Goal: Information Seeking & Learning: Learn about a topic

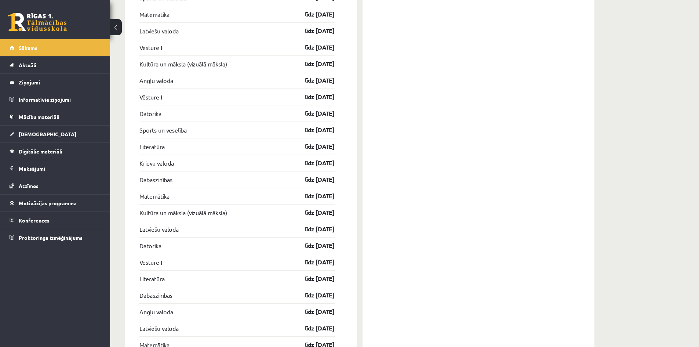
scroll to position [1138, 0]
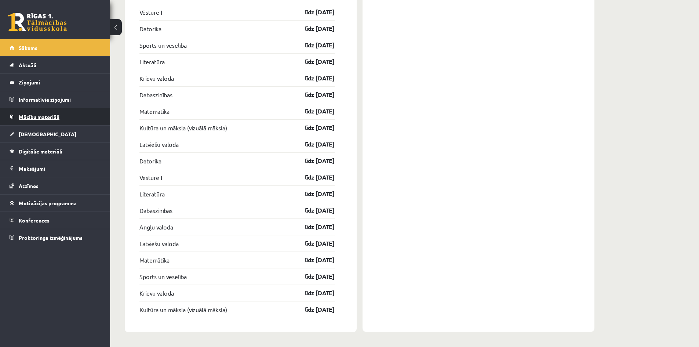
click at [54, 118] on span "Mācību materiāli" at bounding box center [39, 116] width 41 height 7
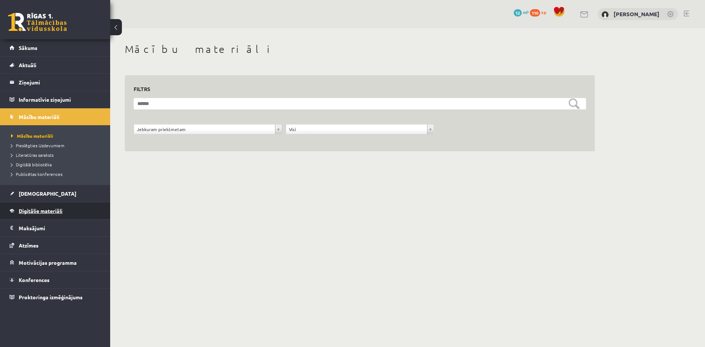
click at [38, 212] on span "Digitālie materiāli" at bounding box center [41, 210] width 44 height 7
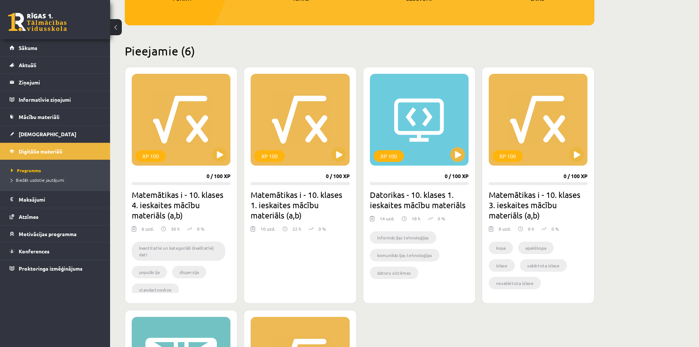
scroll to position [37, 0]
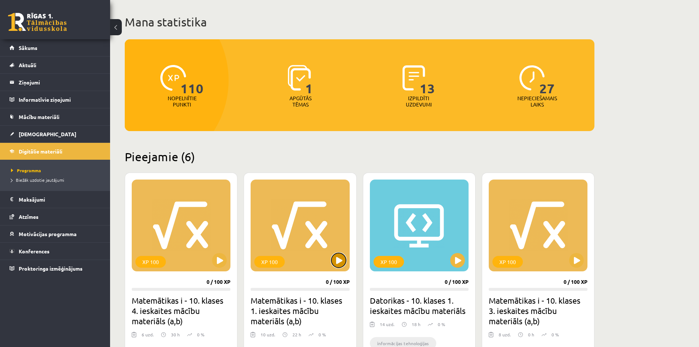
click at [340, 265] on button at bounding box center [339, 260] width 15 height 15
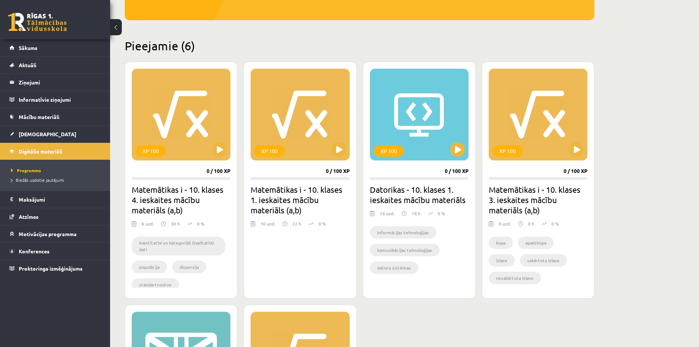
scroll to position [257, 0]
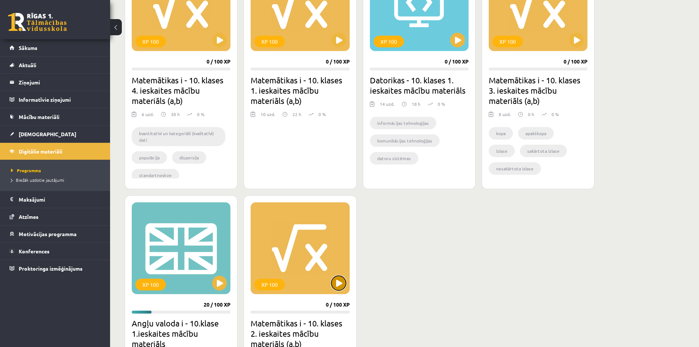
click at [336, 286] on button at bounding box center [339, 283] width 15 height 15
click at [478, 222] on div "XP 100 0 / 100 XP Matemātikas i - 10. klases 4. ieskaites mācību materiāls (a,b…" at bounding box center [360, 192] width 470 height 480
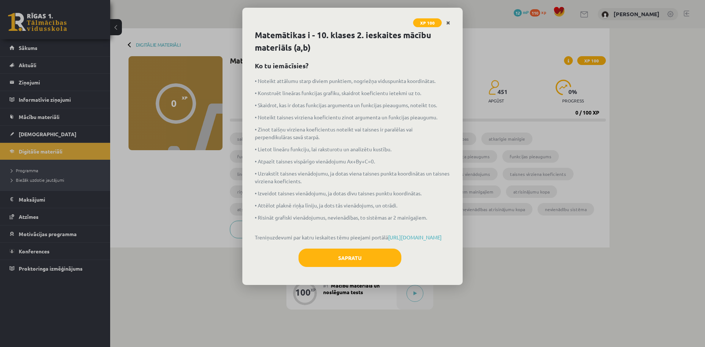
click at [449, 19] on link "Close" at bounding box center [448, 23] width 13 height 14
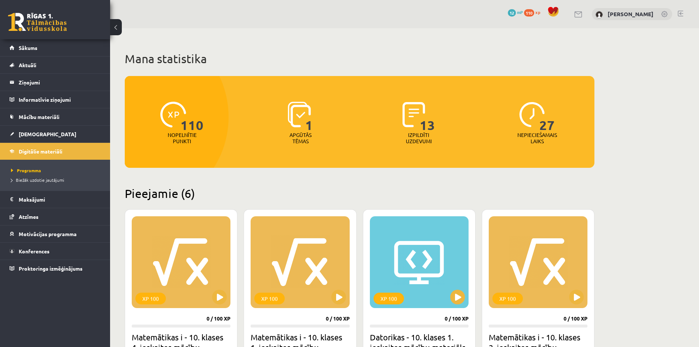
scroll to position [257, 0]
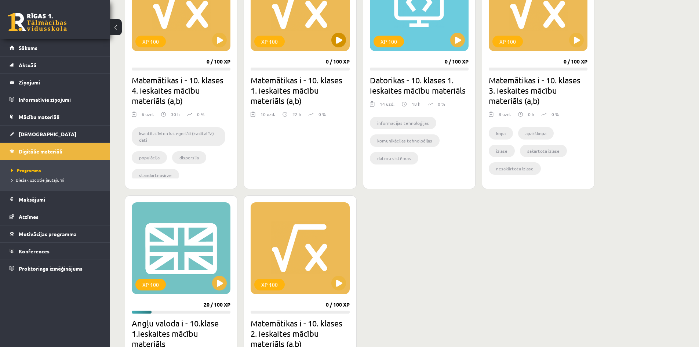
click at [335, 48] on div "XP 100" at bounding box center [300, 5] width 99 height 92
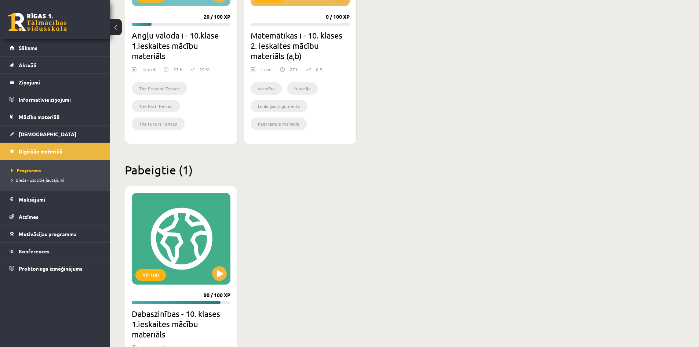
scroll to position [584, 0]
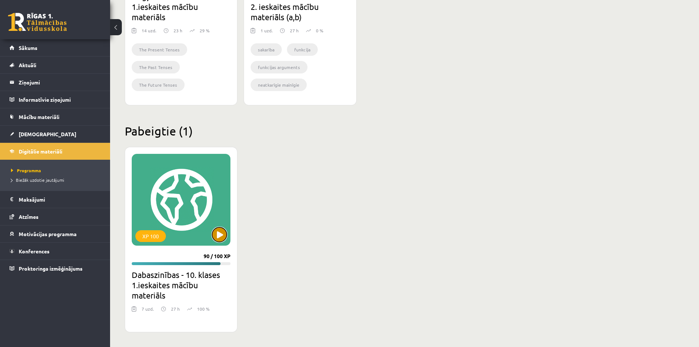
click at [217, 235] on button at bounding box center [219, 234] width 15 height 15
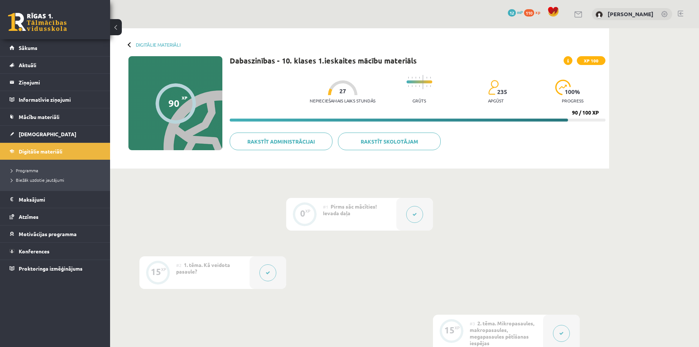
drag, startPoint x: 587, startPoint y: 111, endPoint x: 579, endPoint y: 103, distance: 11.2
click at [587, 111] on div "90 / 100 XP" at bounding box center [585, 112] width 27 height 7
click at [580, 62] on span "XP 100" at bounding box center [591, 60] width 29 height 9
drag, startPoint x: 579, startPoint y: 62, endPoint x: 572, endPoint y: 61, distance: 6.6
click at [575, 62] on div "XP 100" at bounding box center [585, 60] width 42 height 9
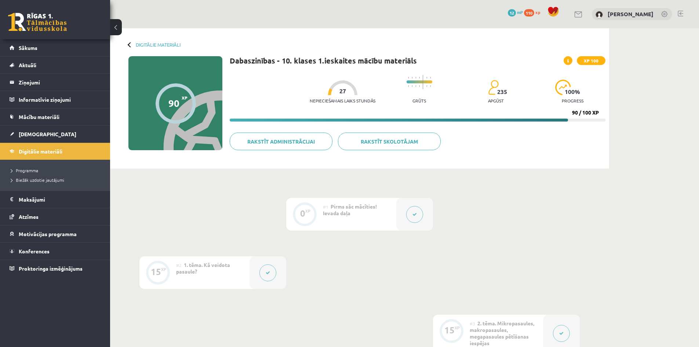
click at [571, 61] on span at bounding box center [568, 60] width 9 height 9
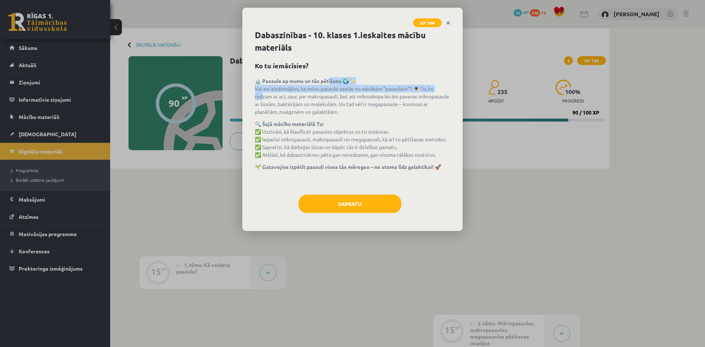
drag, startPoint x: 260, startPoint y: 97, endPoint x: 354, endPoint y: 67, distance: 98.3
click at [340, 73] on div "Dabaszinības - 10. klases 1.ieskaites mācību materiāls Ko tu iemācīsies? 🔬 Pasa…" at bounding box center [352, 130] width 220 height 202
click at [449, 23] on icon "Close" at bounding box center [448, 23] width 4 height 5
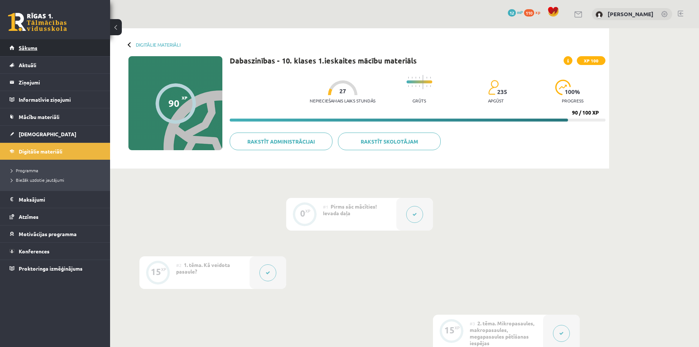
click at [21, 49] on span "Sākums" at bounding box center [28, 47] width 19 height 7
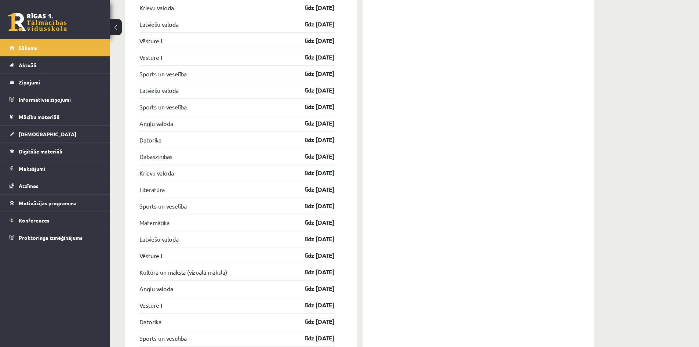
scroll to position [624, 0]
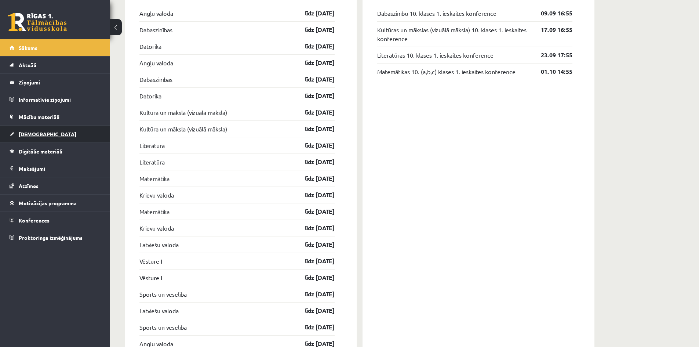
click at [33, 135] on span "[DEMOGRAPHIC_DATA]" at bounding box center [48, 134] width 58 height 7
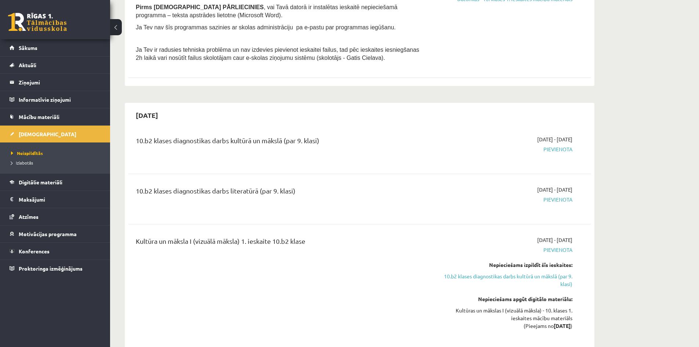
scroll to position [514, 0]
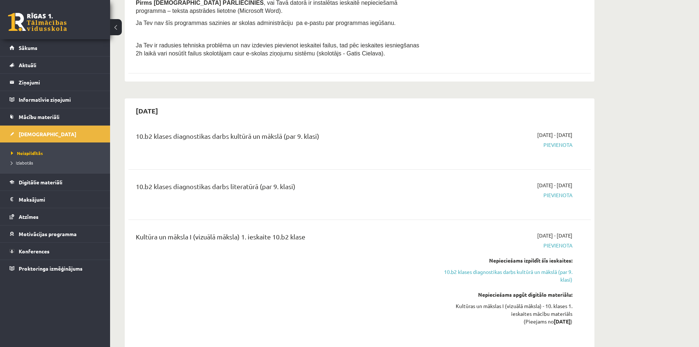
drag, startPoint x: 210, startPoint y: 135, endPoint x: 327, endPoint y: 142, distance: 117.3
click at [327, 142] on div "10.b2 klases diagnostikas darbs kultūrā un mākslā (par 9. klasi)" at bounding box center [279, 138] width 287 height 14
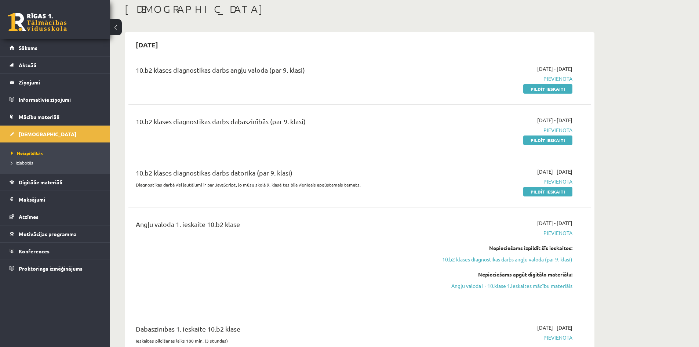
scroll to position [0, 0]
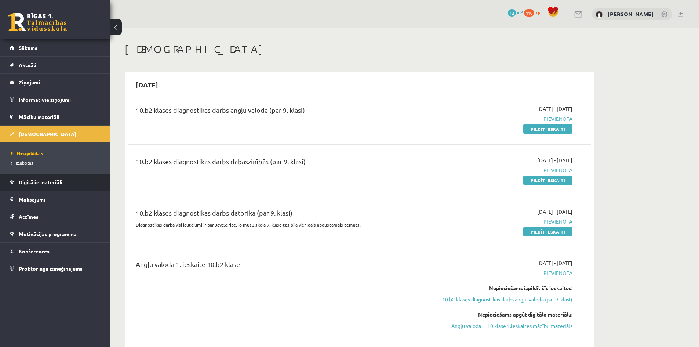
click at [27, 184] on span "Digitālie materiāli" at bounding box center [41, 182] width 44 height 7
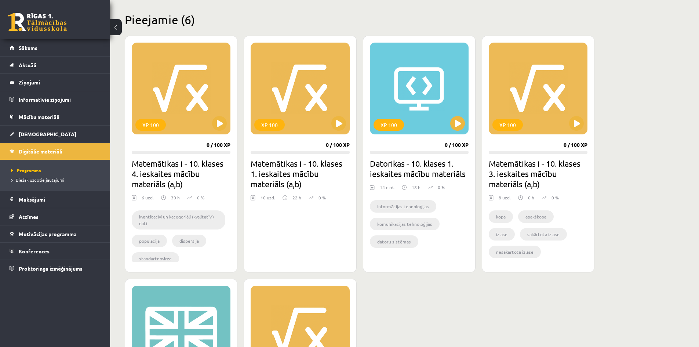
scroll to position [106, 0]
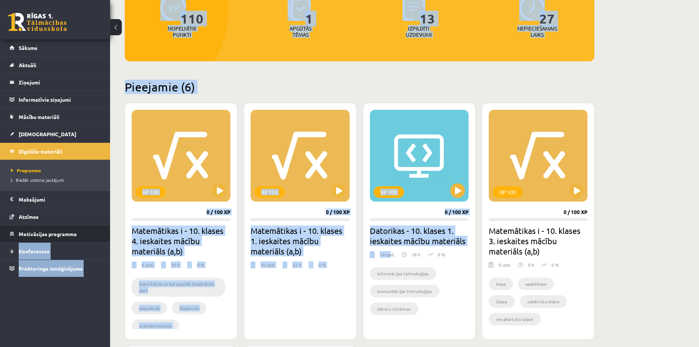
drag, startPoint x: 390, startPoint y: 254, endPoint x: 109, endPoint y: 232, distance: 282.1
click at [69, 304] on div "0 Dāvanas 12 mP 110 xp Ingus Riciks Sākums Aktuāli Kā mācīties eSKOLĀ Kontakti …" at bounding box center [55, 173] width 110 height 347
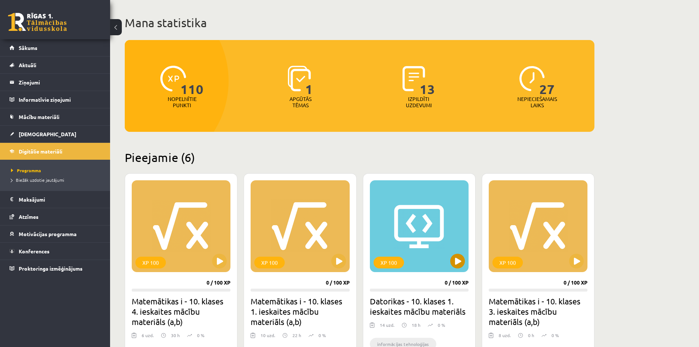
scroll to position [0, 0]
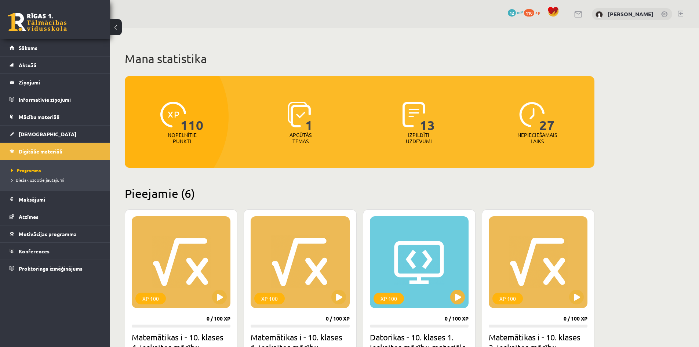
click at [423, 136] on p "Izpildīti uzdevumi" at bounding box center [419, 138] width 29 height 12
drag, startPoint x: 427, startPoint y: 124, endPoint x: 571, endPoint y: 150, distance: 146.2
click at [571, 150] on div "110 Nopelnītie punkti 1 Apgūtās tēmas 13 Izpildīti uzdevumi 27 Nepieciešamais l…" at bounding box center [360, 122] width 470 height 92
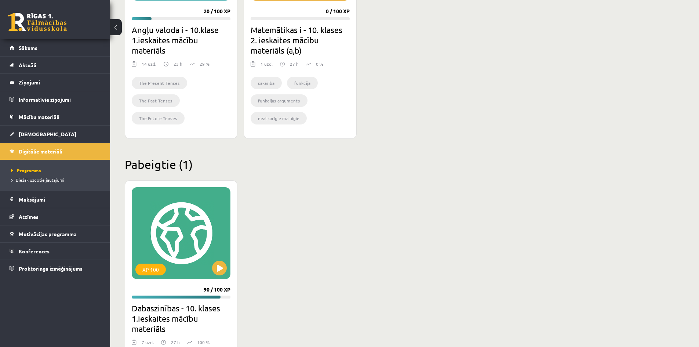
scroll to position [584, 0]
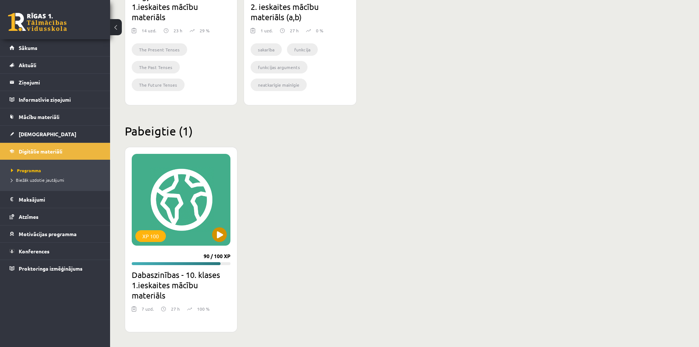
click at [218, 244] on div "XP 100" at bounding box center [181, 200] width 99 height 92
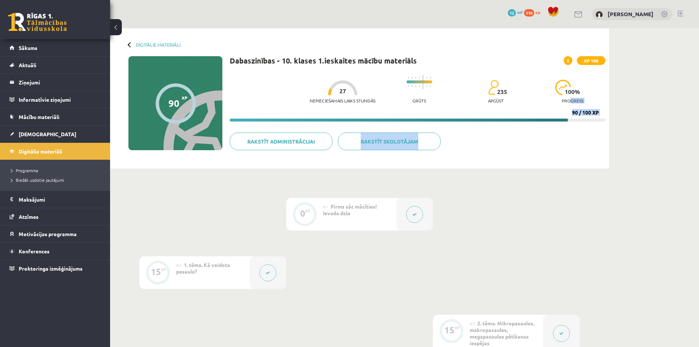
drag, startPoint x: 571, startPoint y: 98, endPoint x: 577, endPoint y: 136, distance: 38.7
click at [577, 136] on div "Dabaszinības - 10. klases 1.ieskaites mācību materiāls XP 100 Nepieciešamais la…" at bounding box center [418, 110] width 376 height 109
click at [571, 140] on div "Rakstīt skolotājam Rakstīt administrācijai" at bounding box center [418, 144] width 376 height 23
drag, startPoint x: 179, startPoint y: 107, endPoint x: 172, endPoint y: 102, distance: 8.9
click at [172, 102] on div "90" at bounding box center [174, 103] width 11 height 11
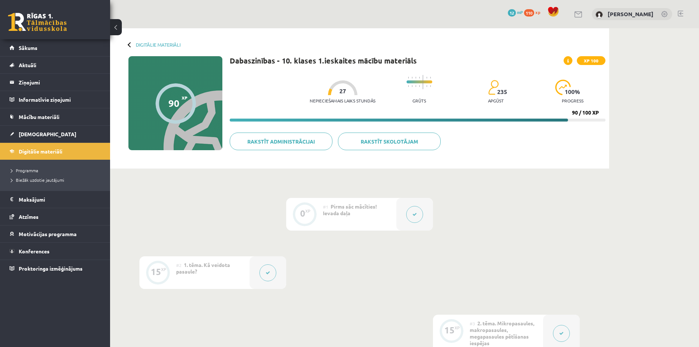
click at [181, 101] on div at bounding box center [176, 103] width 40 height 40
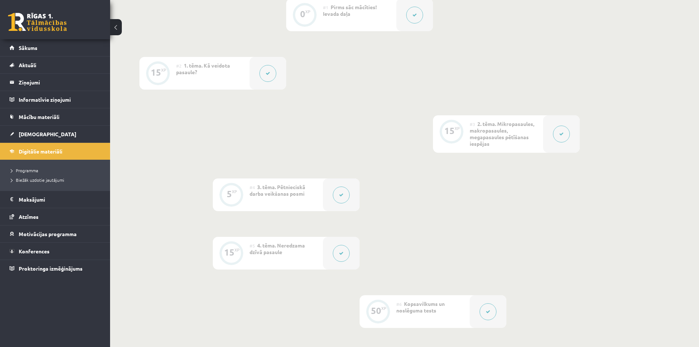
scroll to position [367, 0]
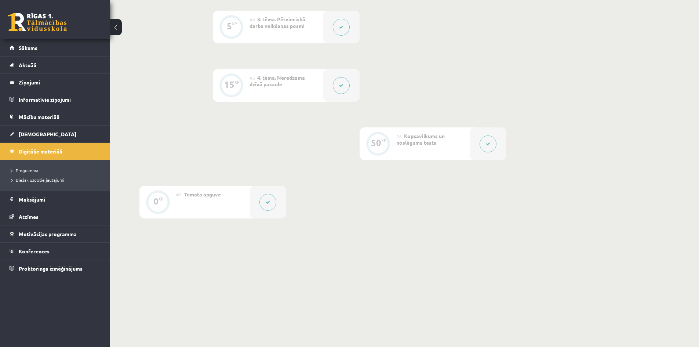
click at [19, 148] on span "Digitālie materiāli" at bounding box center [41, 151] width 44 height 7
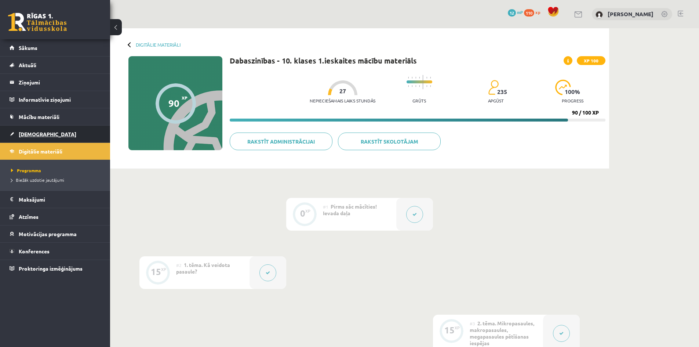
click at [37, 137] on link "[DEMOGRAPHIC_DATA]" at bounding box center [55, 134] width 91 height 17
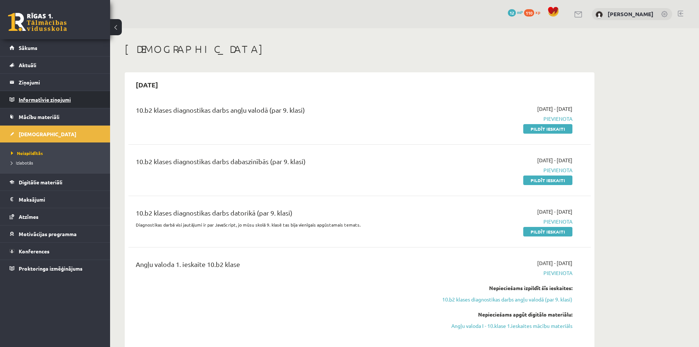
click at [33, 102] on legend "Informatīvie ziņojumi 0" at bounding box center [60, 99] width 82 height 17
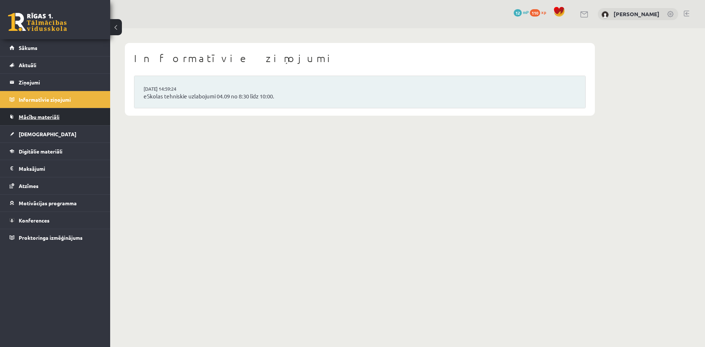
click at [35, 116] on span "Mācību materiāli" at bounding box center [39, 116] width 41 height 7
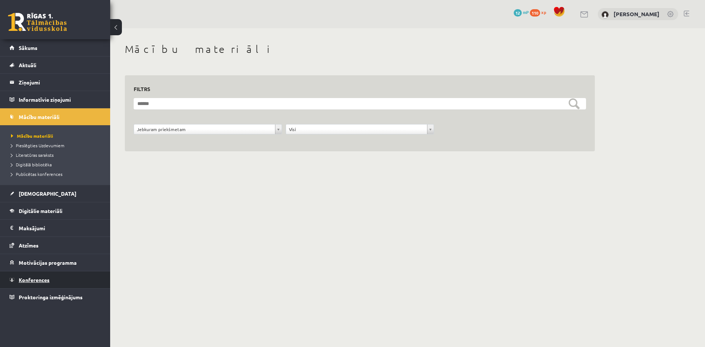
click at [18, 280] on link "Konferences" at bounding box center [55, 279] width 91 height 17
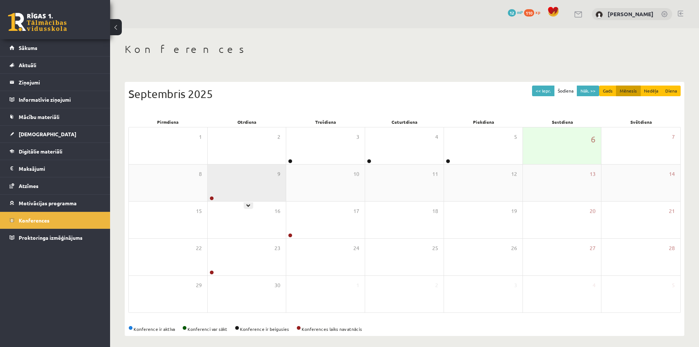
click at [214, 199] on div at bounding box center [211, 198] width 7 height 5
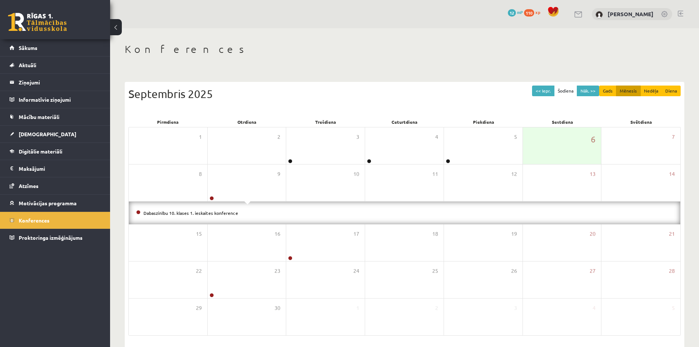
click at [47, 256] on div "0 Dāvanas 12 mP 110 xp Ingus Riciks Sākums Aktuāli Kā mācīties eSKOLĀ Kontakti …" at bounding box center [55, 173] width 110 height 347
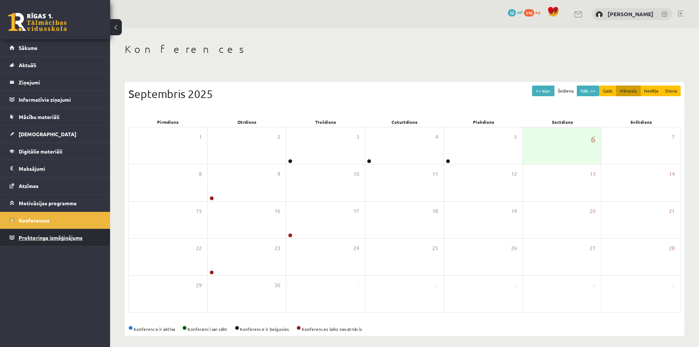
click at [36, 235] on span "Proktoringa izmēģinājums" at bounding box center [51, 237] width 64 height 7
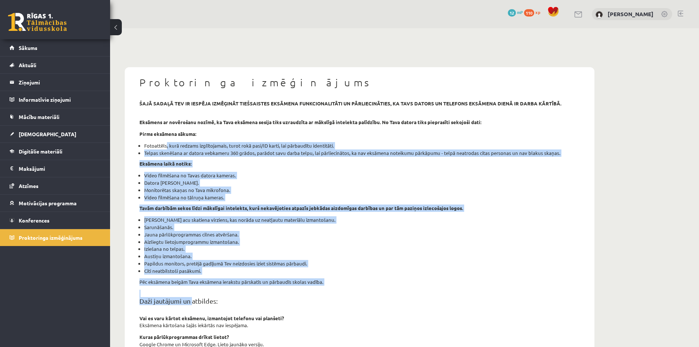
drag, startPoint x: 164, startPoint y: 140, endPoint x: 198, endPoint y: 298, distance: 162.2
click at [193, 298] on div "šajā sadaļā tev ir iespēja izmēģināt tiešsaistes eksāmena funkcionalitāti un pā…" at bounding box center [360, 283] width 452 height 366
click at [285, 268] on li "Citi neatbilstoši pasākumi." at bounding box center [362, 270] width 436 height 7
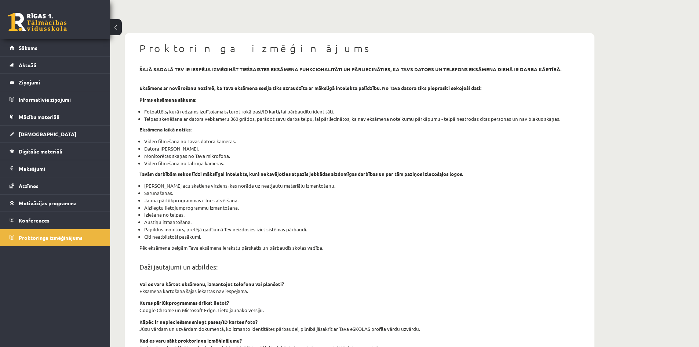
scroll to position [160, 0]
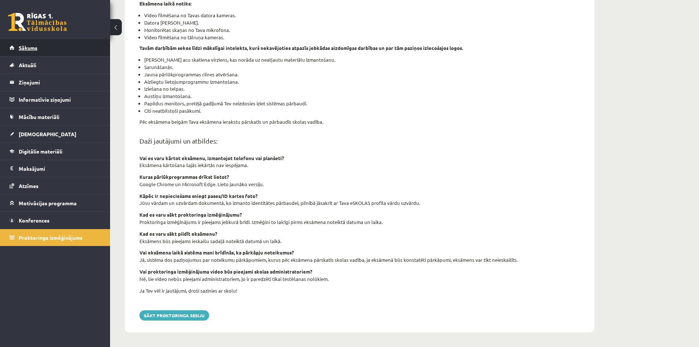
click at [17, 39] on div "0 Dāvanas 12 mP 110 xp" at bounding box center [55, 19] width 110 height 39
click at [23, 46] on span "Sākums" at bounding box center [28, 47] width 19 height 7
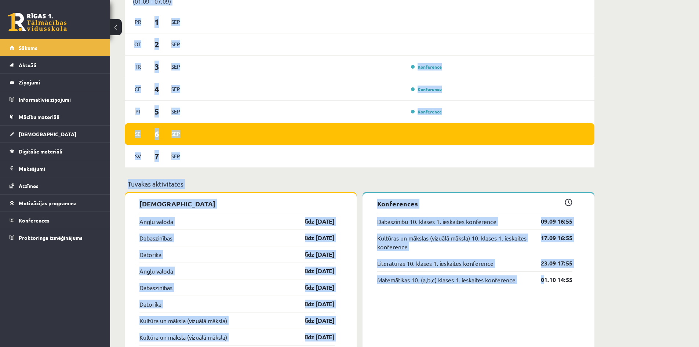
drag, startPoint x: 533, startPoint y: 251, endPoint x: 546, endPoint y: 364, distance: 114.2
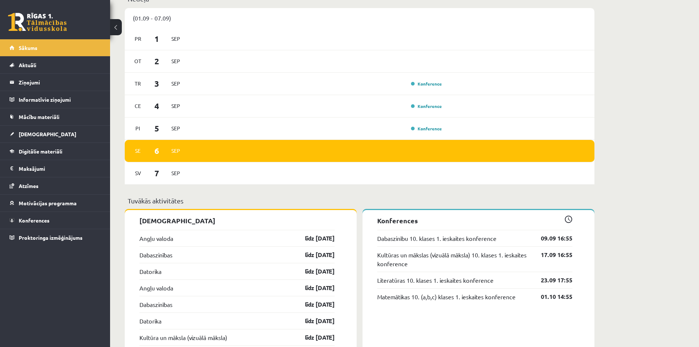
scroll to position [309, 0]
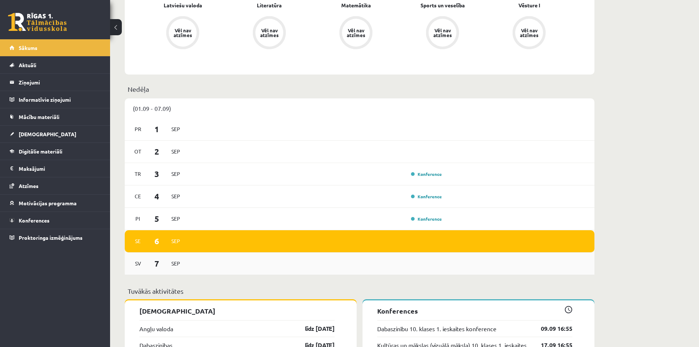
click at [152, 263] on span "7" at bounding box center [157, 263] width 23 height 12
click at [163, 240] on span "6" at bounding box center [157, 241] width 23 height 12
click at [164, 263] on span "7" at bounding box center [157, 263] width 23 height 12
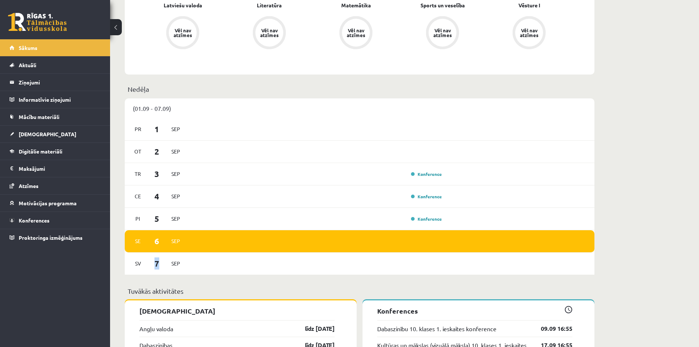
click at [164, 263] on span "7" at bounding box center [157, 263] width 23 height 12
click at [157, 312] on p "[DEMOGRAPHIC_DATA]" at bounding box center [237, 311] width 195 height 10
click at [142, 294] on p "Tuvākās aktivitātes" at bounding box center [360, 291] width 464 height 10
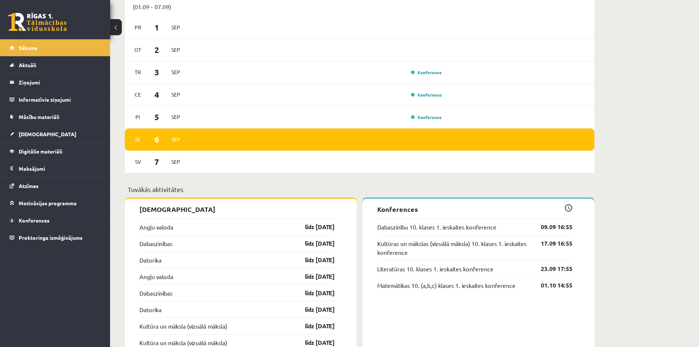
scroll to position [529, 0]
